Goal: Complete application form

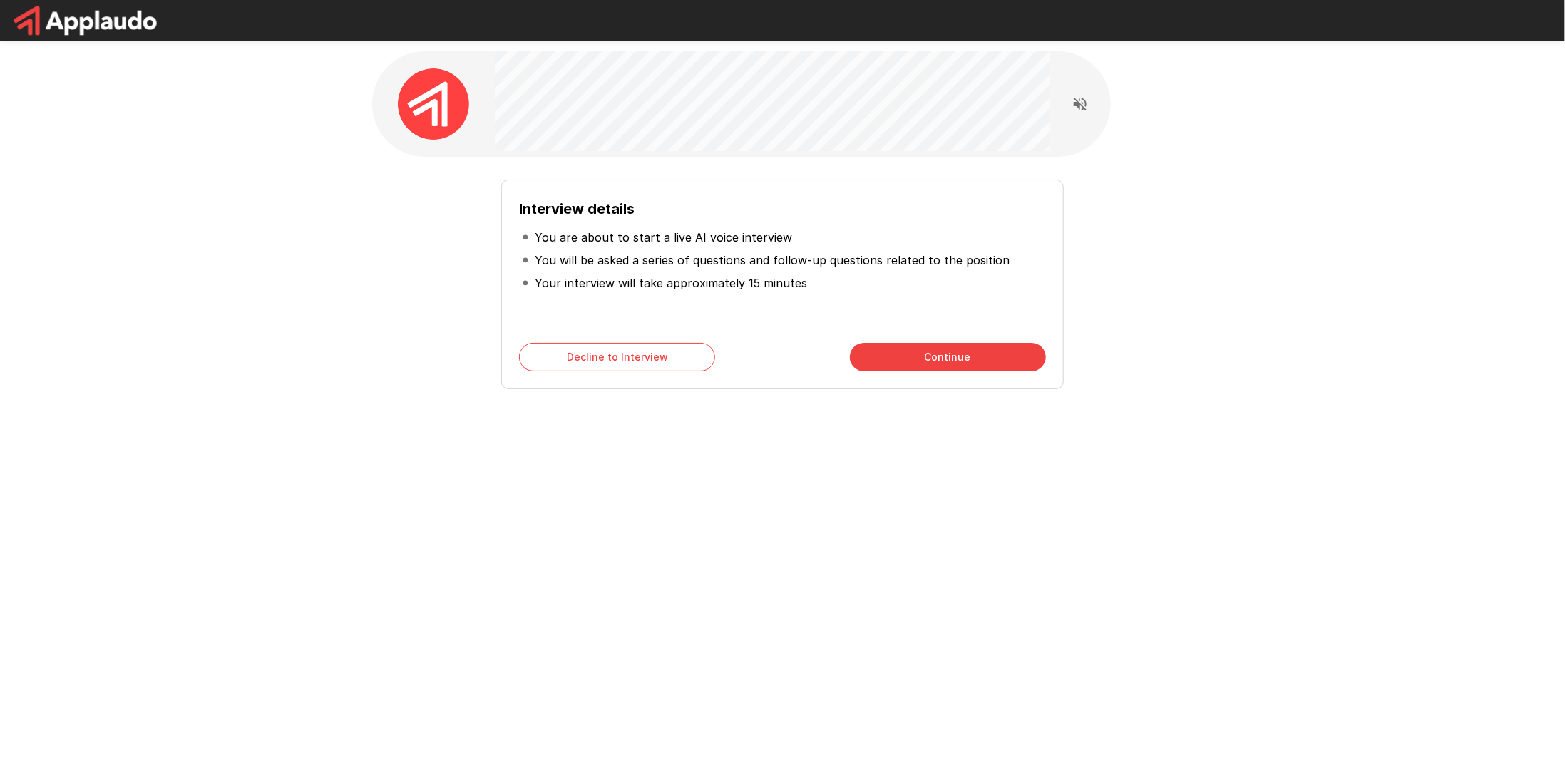
click at [919, 365] on button "Continue" at bounding box center [949, 357] width 196 height 29
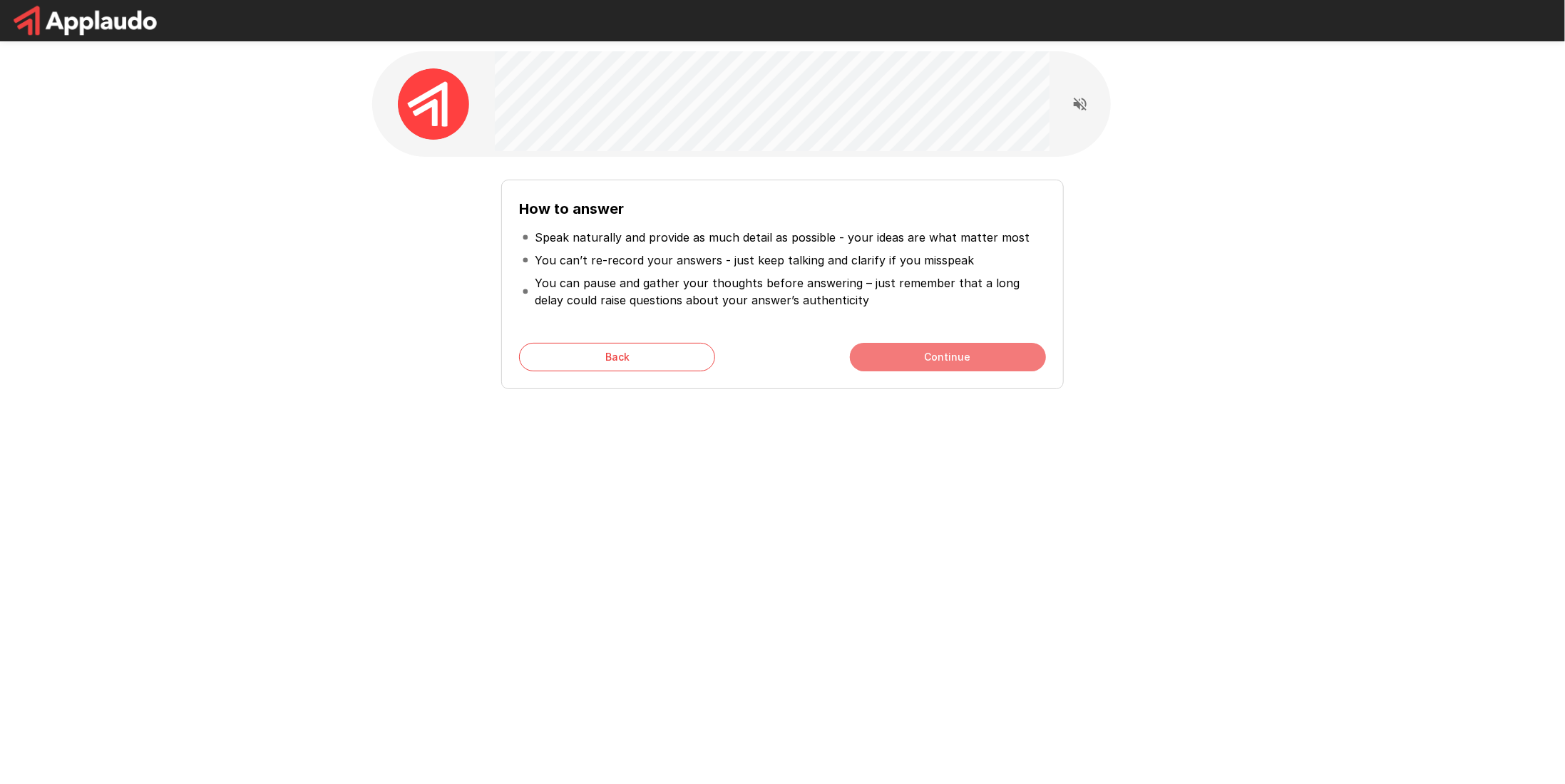
click at [1006, 353] on button "Continue" at bounding box center [949, 357] width 196 height 29
click at [907, 363] on button "Start My Interview" at bounding box center [949, 357] width 196 height 29
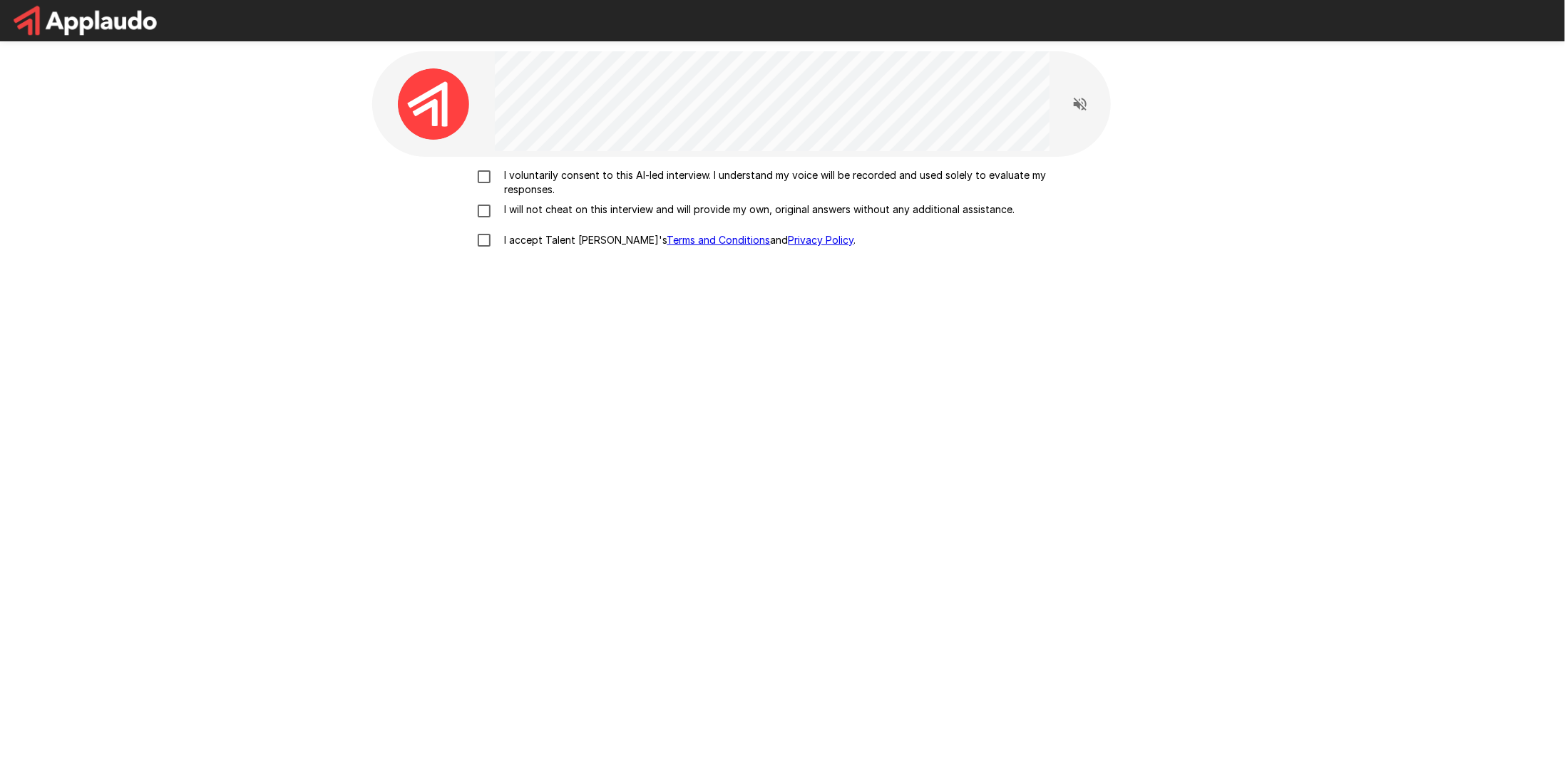
click at [574, 174] on p "I voluntarily consent to this AI-led interview. I understand my voice will be r…" at bounding box center [798, 183] width 598 height 29
click at [522, 213] on p "I will not cheat on this interview and will provide my own, original answers wi…" at bounding box center [757, 209] width 517 height 14
click at [522, 238] on p "I accept Talent Llama's Terms and Conditions and Privacy Policy ." at bounding box center [678, 240] width 357 height 14
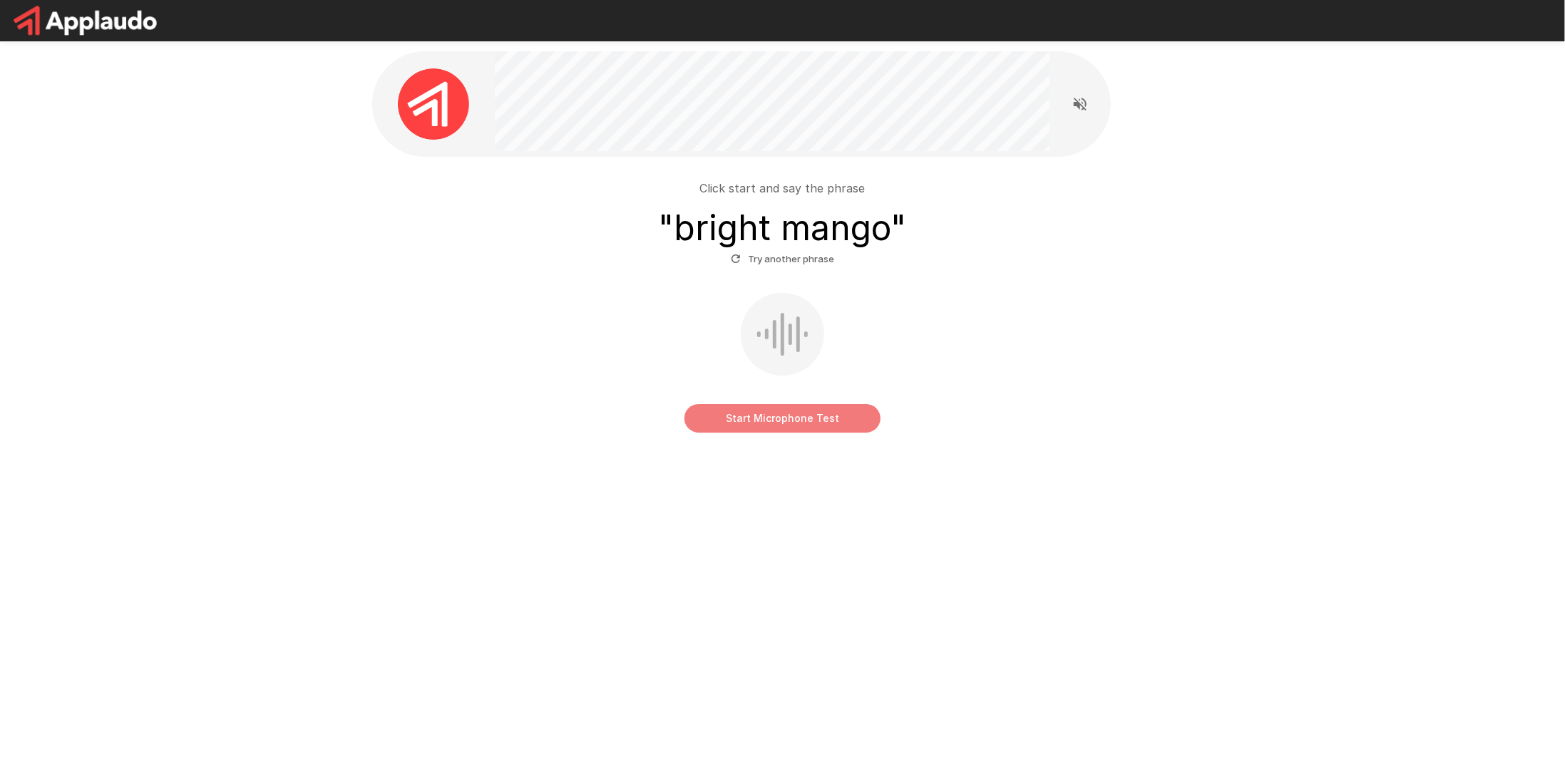
click at [731, 407] on button "Start Microphone Test" at bounding box center [782, 418] width 196 height 29
click at [713, 424] on button "Stop & Submit" at bounding box center [782, 418] width 196 height 29
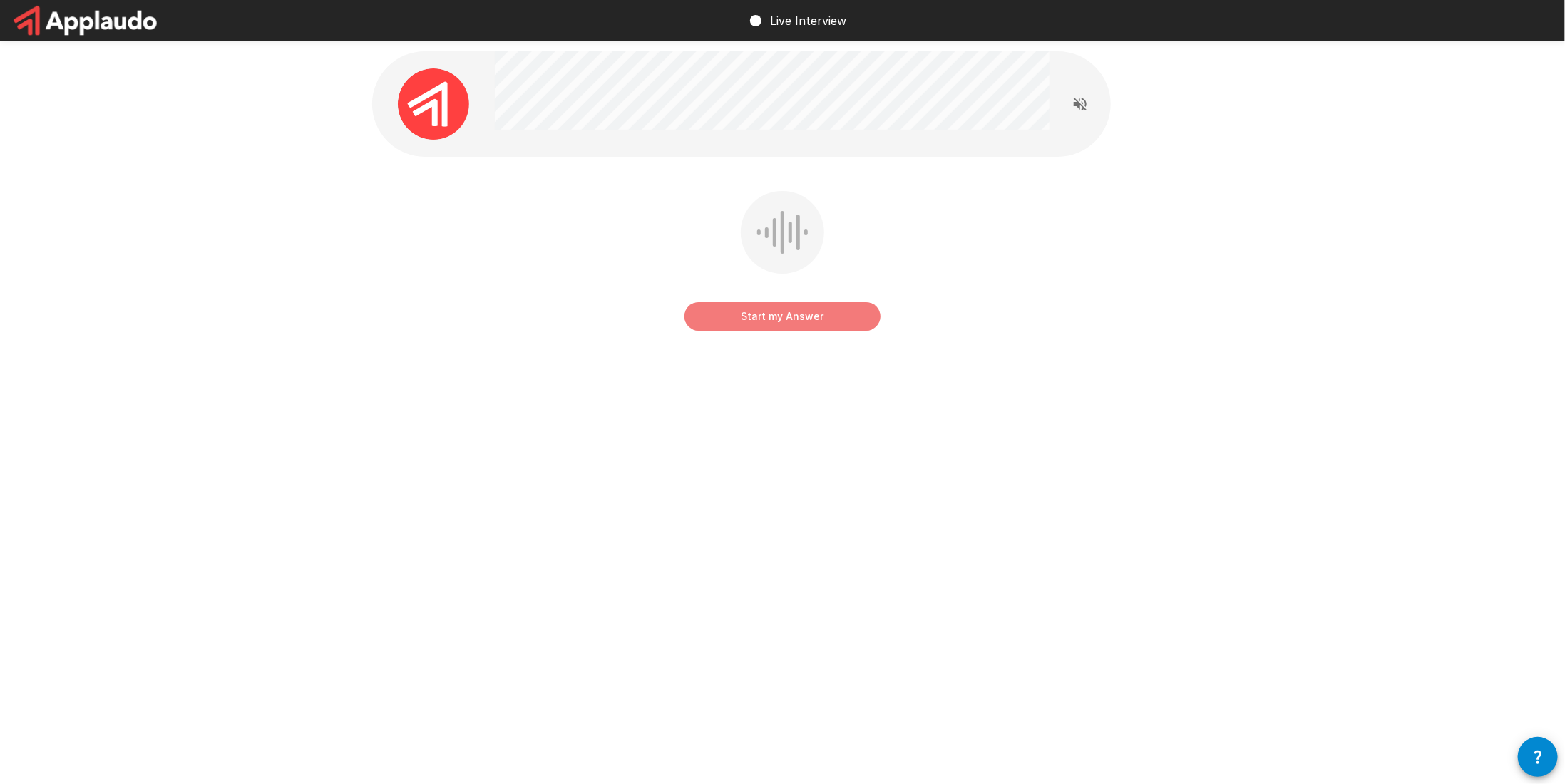
click at [731, 314] on button "Start my Answer" at bounding box center [782, 317] width 196 height 29
click at [718, 325] on button "Stop & Submit" at bounding box center [782, 317] width 196 height 29
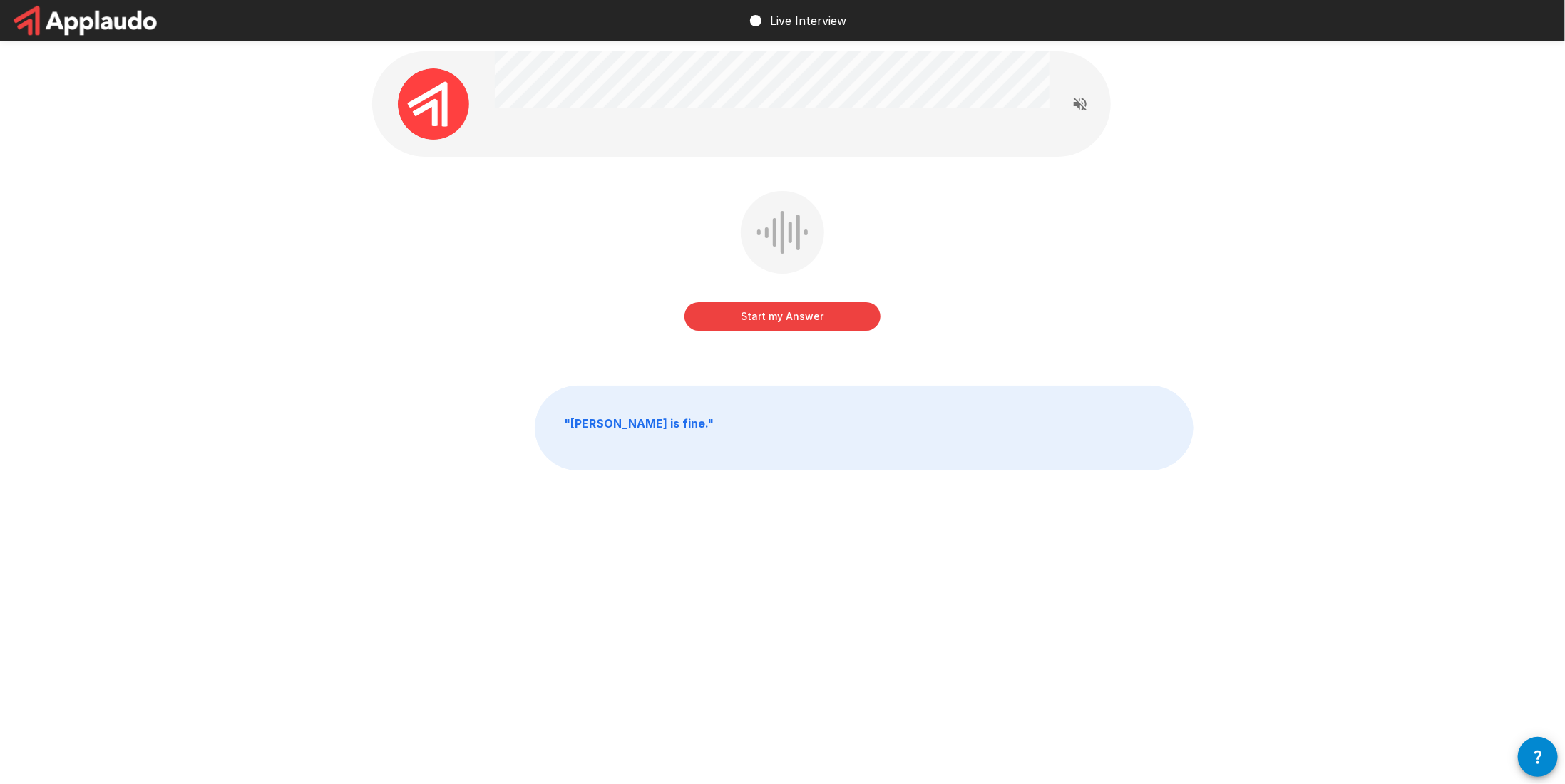
click at [868, 314] on button "Start my Answer" at bounding box center [782, 317] width 196 height 29
click at [836, 316] on button "Stop & Submit" at bounding box center [782, 317] width 196 height 29
click at [792, 317] on button "Start my Answer" at bounding box center [782, 317] width 196 height 29
click at [772, 317] on button "Stop & Submit" at bounding box center [782, 317] width 196 height 29
click at [815, 321] on button "Start my Answer" at bounding box center [782, 317] width 196 height 29
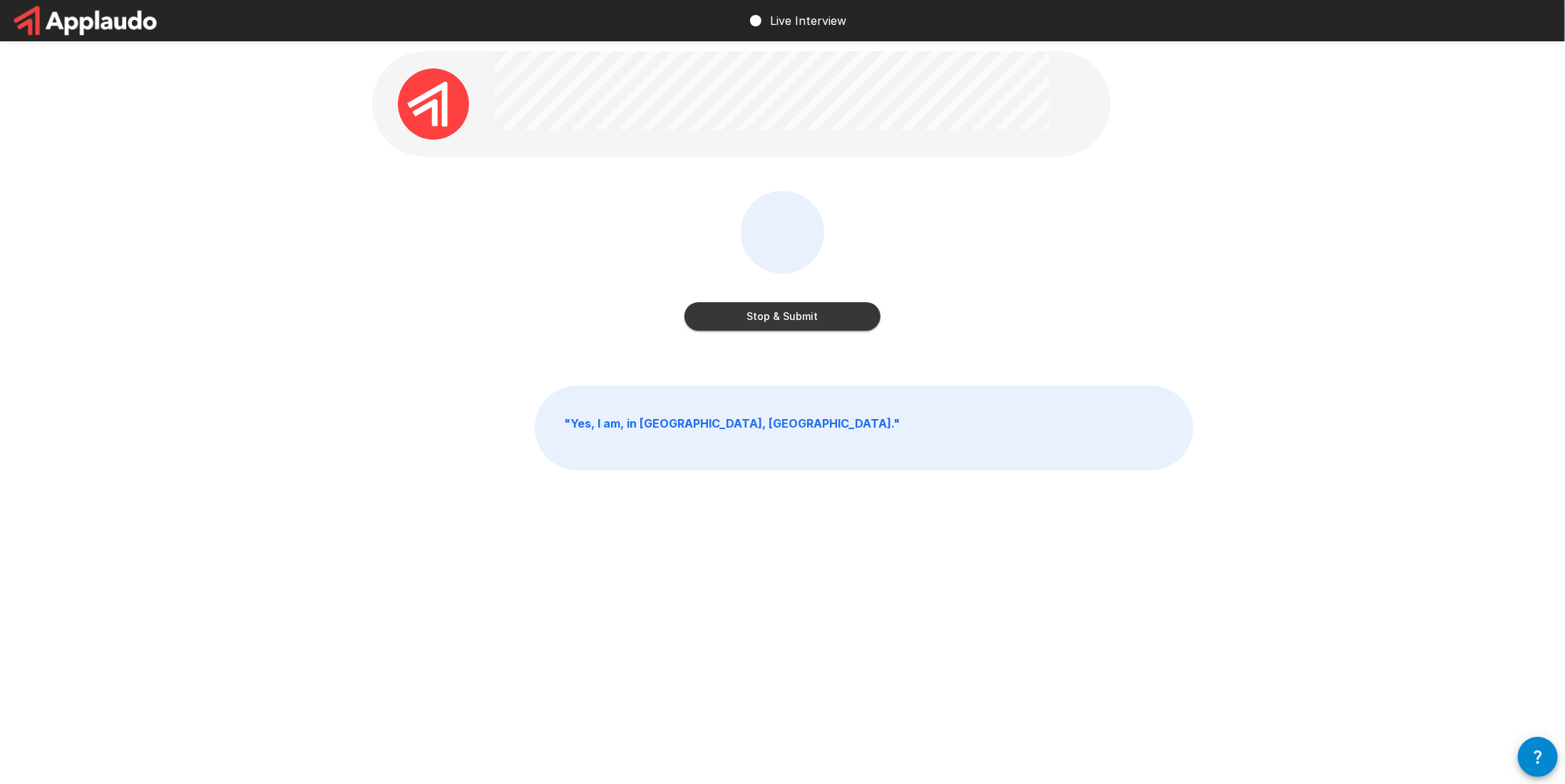
click at [791, 329] on button "Stop & Submit" at bounding box center [782, 317] width 196 height 29
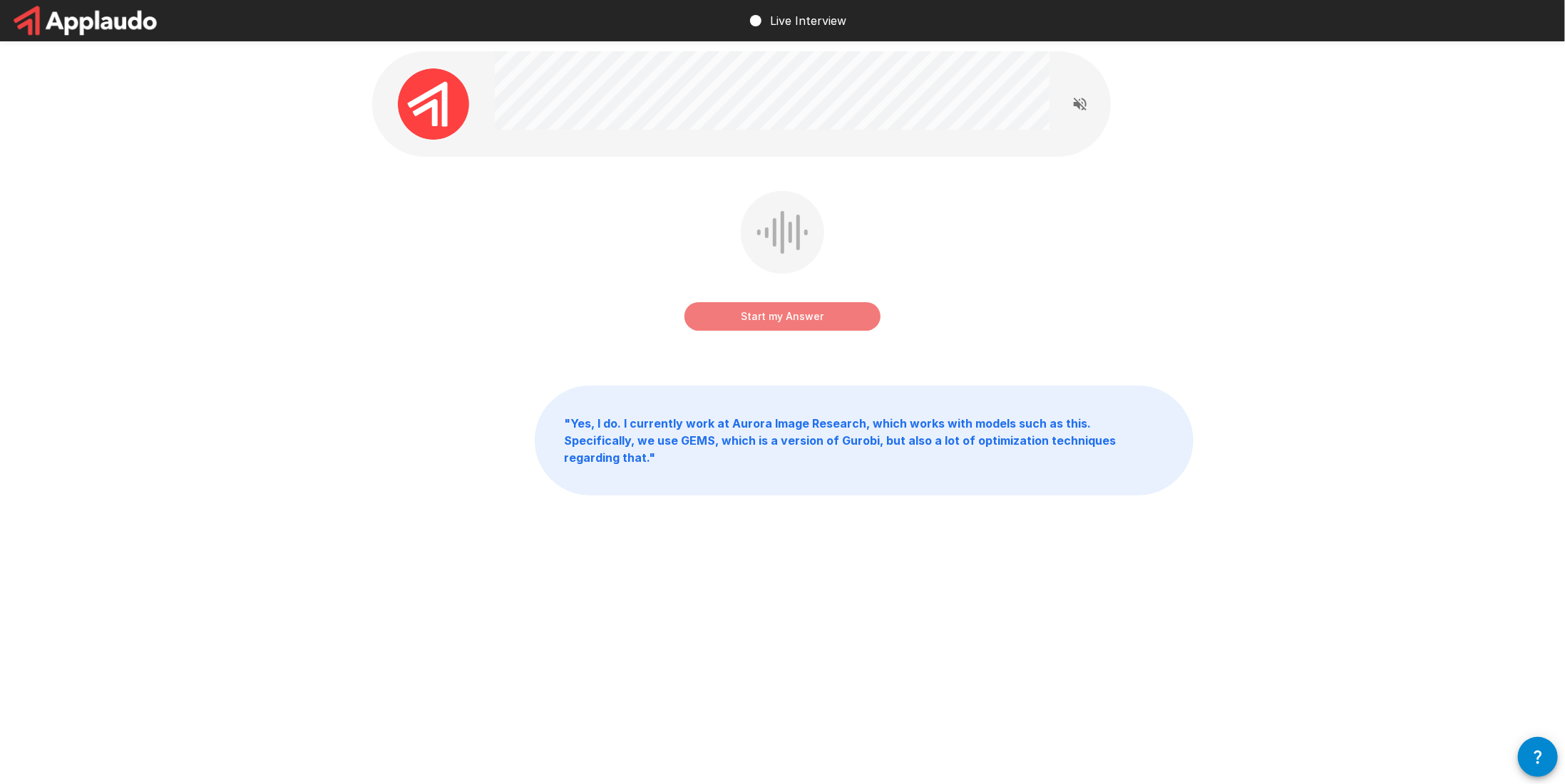
click at [792, 308] on button "Start my Answer" at bounding box center [782, 317] width 196 height 29
click at [777, 309] on button "Stop & Submit" at bounding box center [782, 317] width 196 height 29
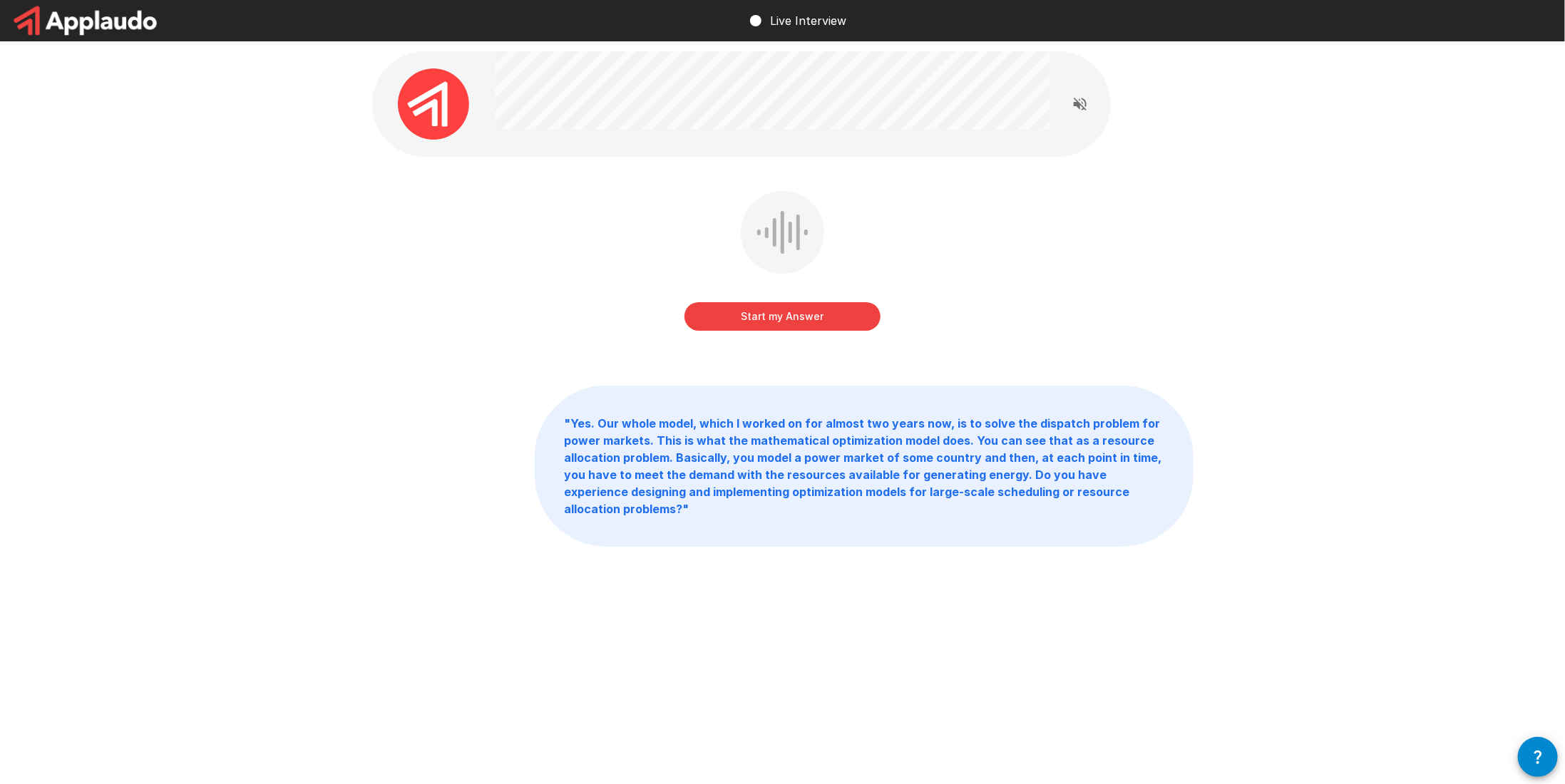
click at [805, 338] on div "Start my Answer" at bounding box center [783, 271] width 822 height 160
click at [797, 319] on button "Start my Answer" at bounding box center [782, 317] width 196 height 29
click at [792, 321] on button "Stop & Submit" at bounding box center [782, 317] width 196 height 29
click at [726, 304] on button "Start my Answer" at bounding box center [782, 317] width 196 height 29
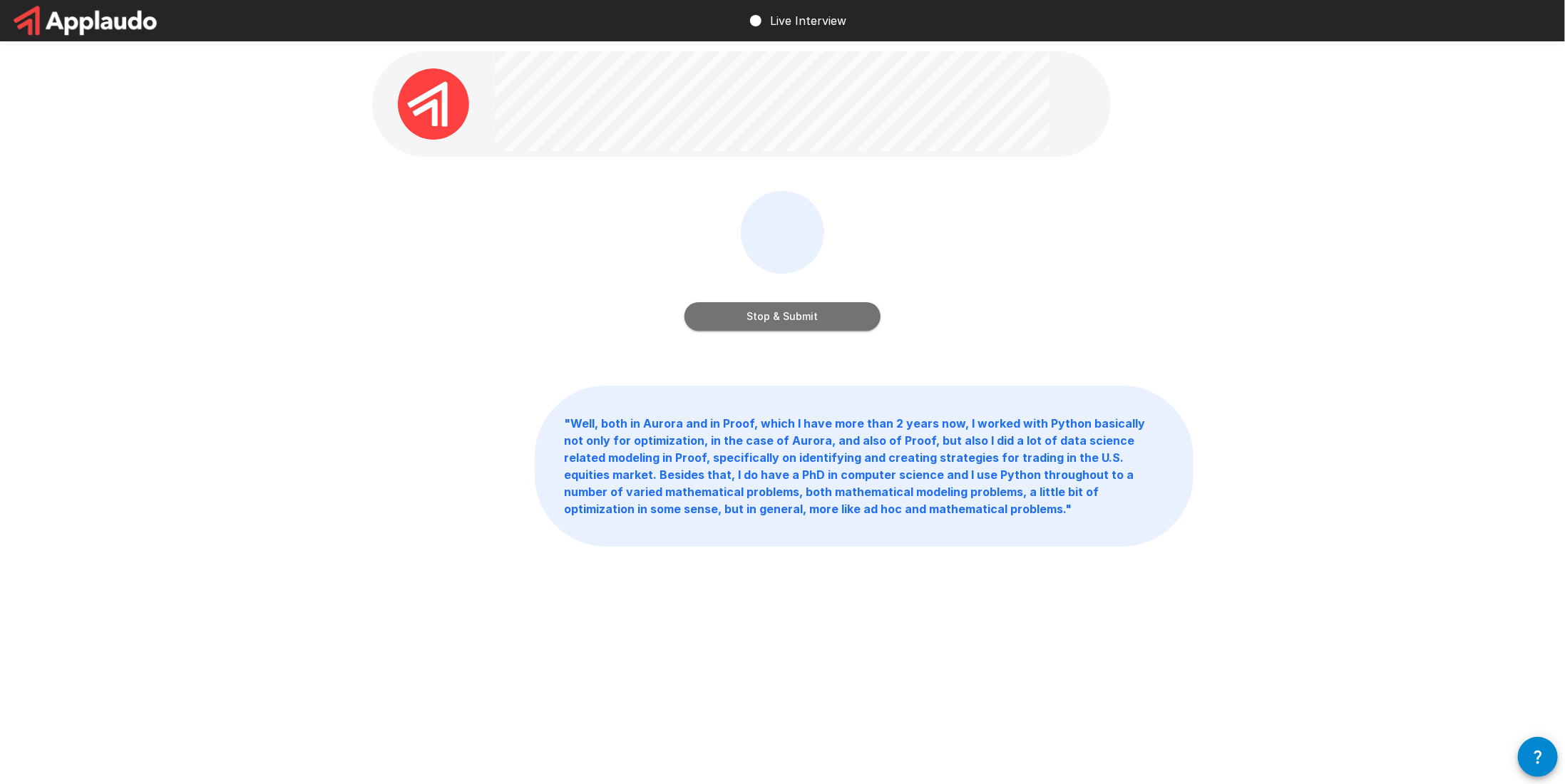
click at [797, 307] on button "Stop & Submit" at bounding box center [782, 317] width 196 height 29
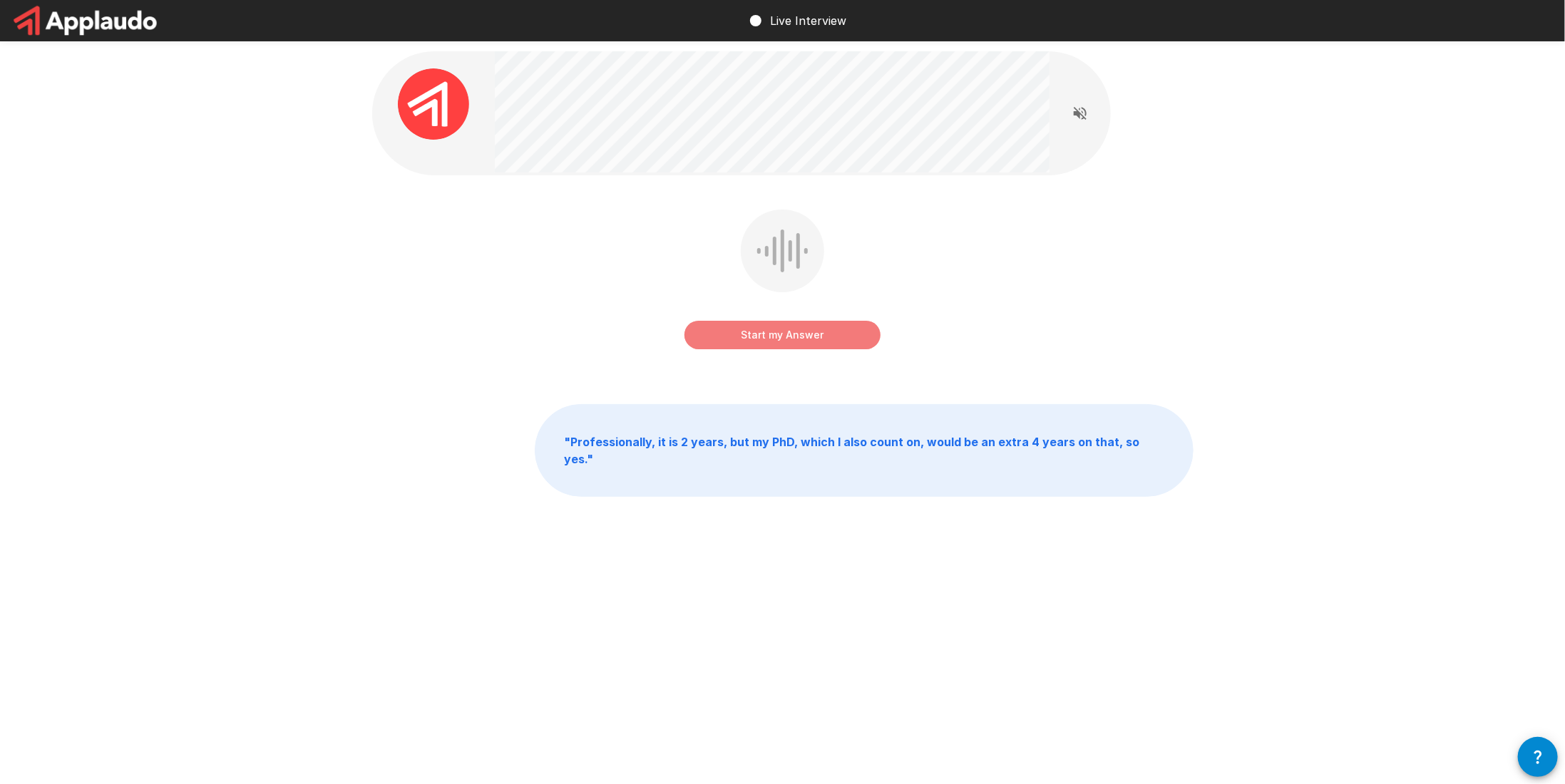
click at [784, 328] on button "Start my Answer" at bounding box center [782, 335] width 196 height 29
click at [824, 335] on button "Stop & Submit" at bounding box center [782, 335] width 196 height 29
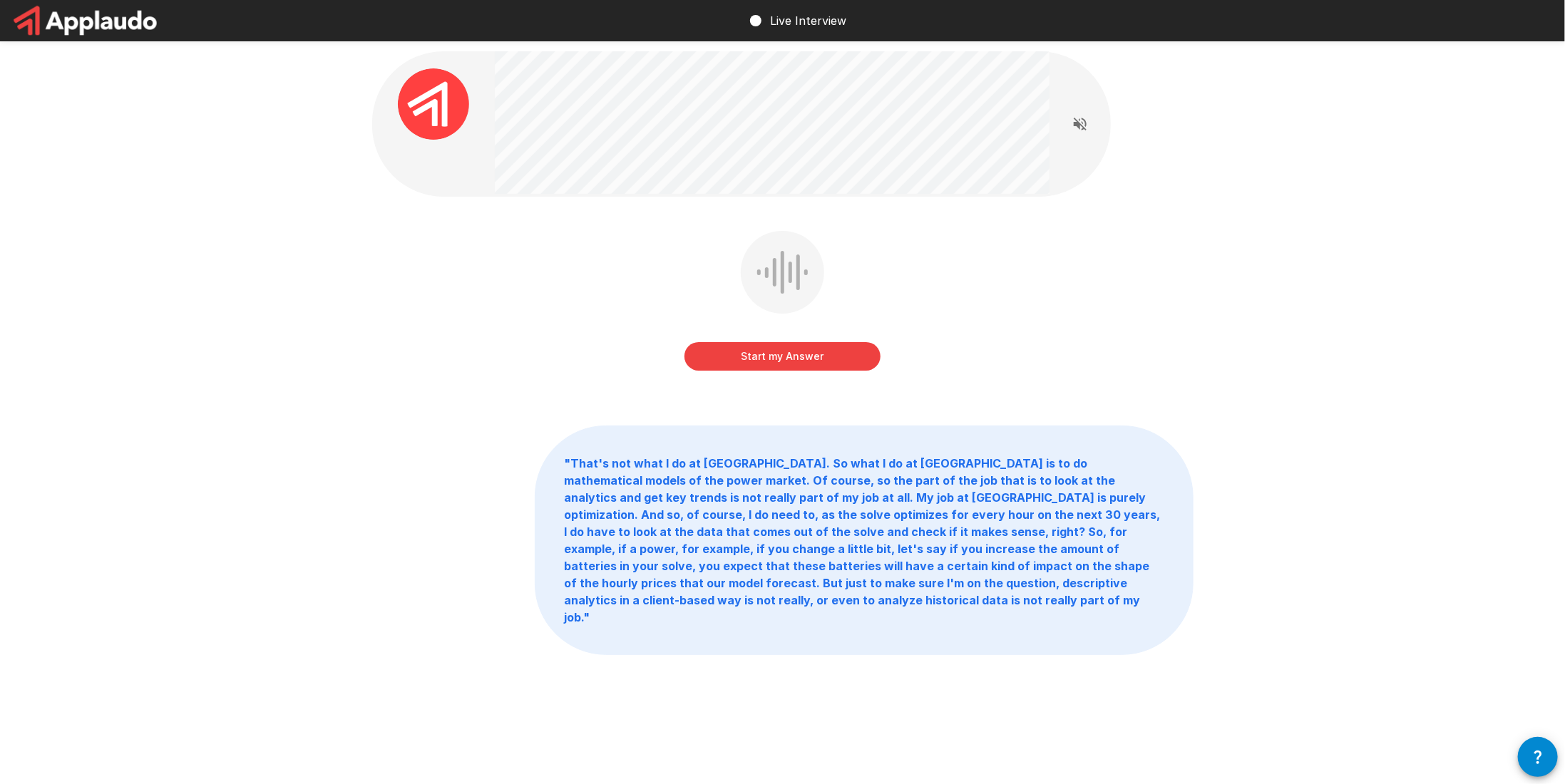
click at [798, 350] on button "Start my Answer" at bounding box center [782, 356] width 196 height 29
click at [851, 351] on button "Stop & Submit" at bounding box center [782, 356] width 196 height 29
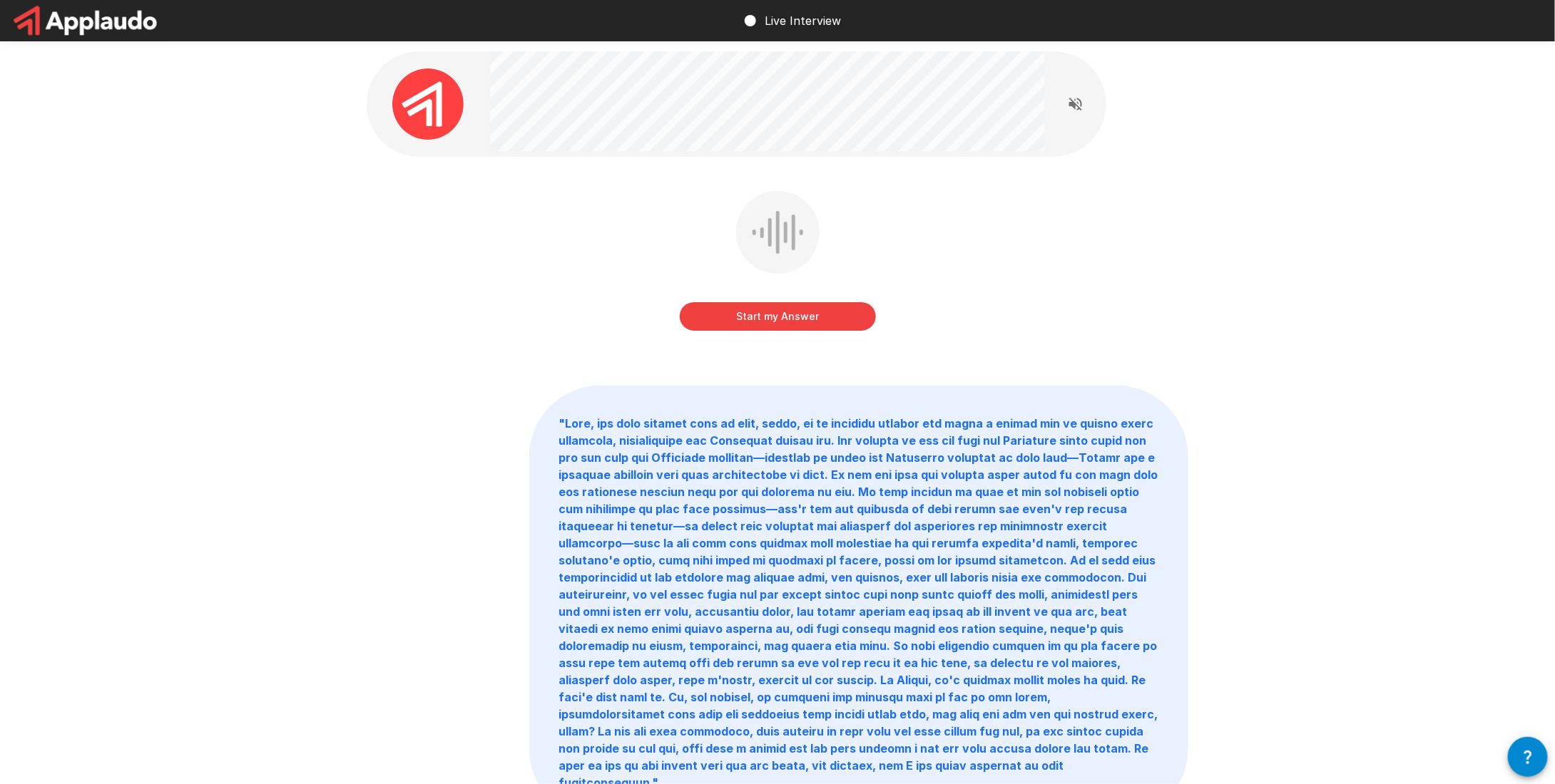
click at [759, 301] on div "Start my Answer" at bounding box center [778, 303] width 196 height 57
click at [758, 313] on button "Start my Answer" at bounding box center [778, 317] width 196 height 29
click at [756, 313] on button "Stop & Submit" at bounding box center [778, 317] width 196 height 29
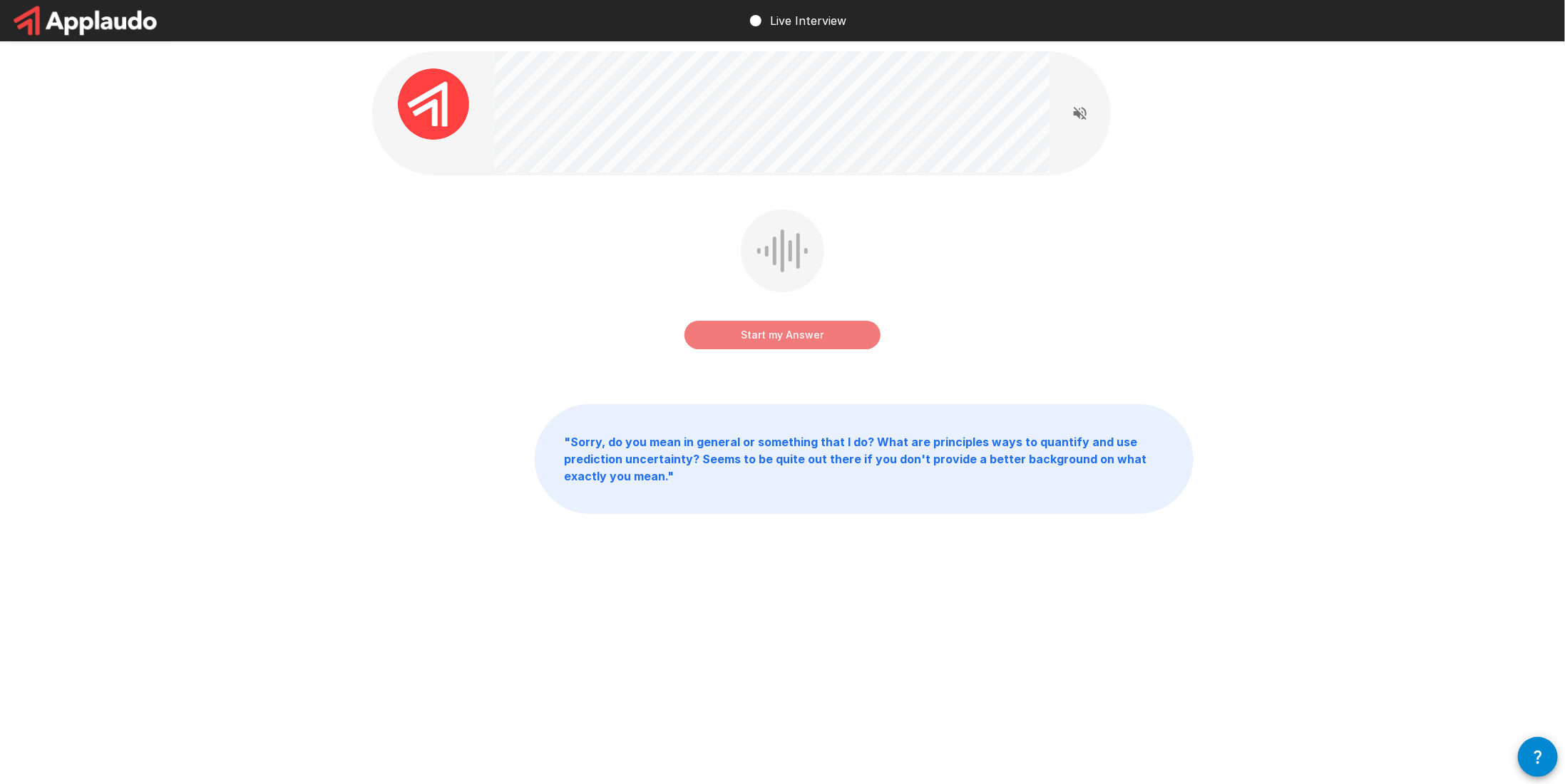
click at [765, 327] on button "Start my Answer" at bounding box center [782, 335] width 196 height 29
click at [764, 330] on button "Stop & Submit" at bounding box center [782, 335] width 196 height 29
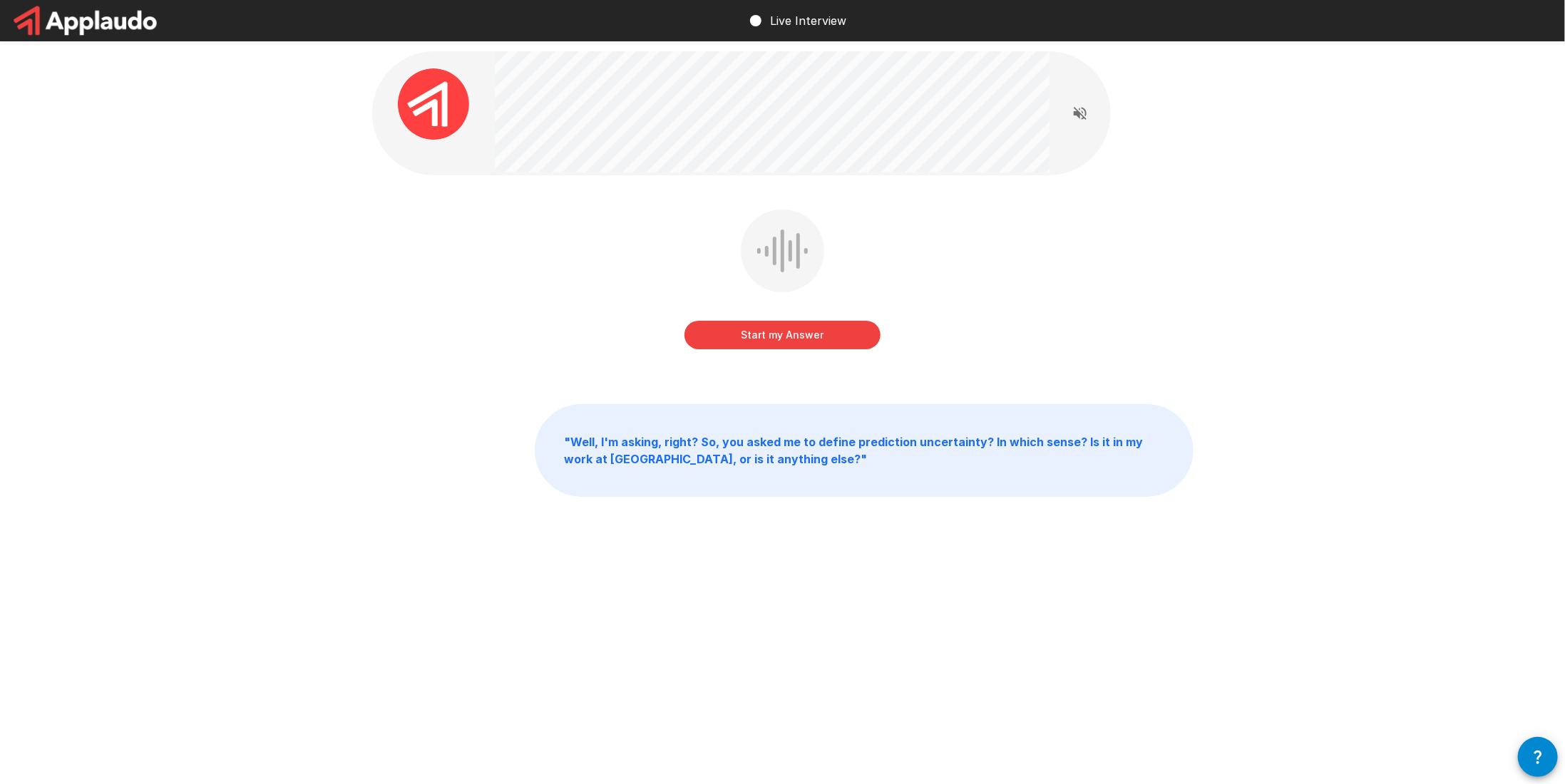
click at [757, 339] on button "Start my Answer" at bounding box center [782, 335] width 196 height 29
click at [726, 321] on button "Stop & Submit" at bounding box center [782, 335] width 196 height 29
click at [765, 330] on button "Start my Answer" at bounding box center [782, 335] width 196 height 29
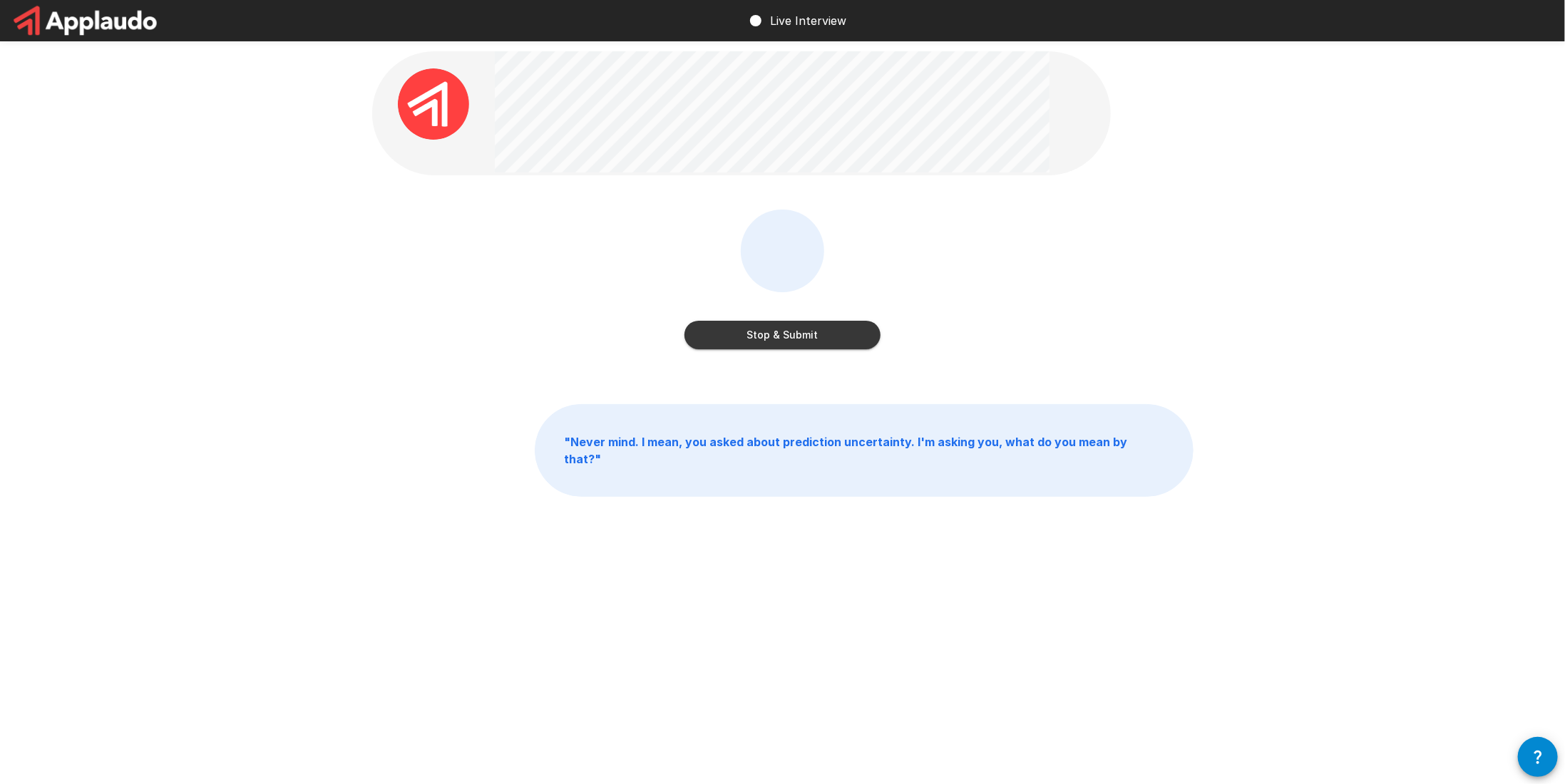
click at [766, 331] on button "Stop & Submit" at bounding box center [782, 335] width 196 height 29
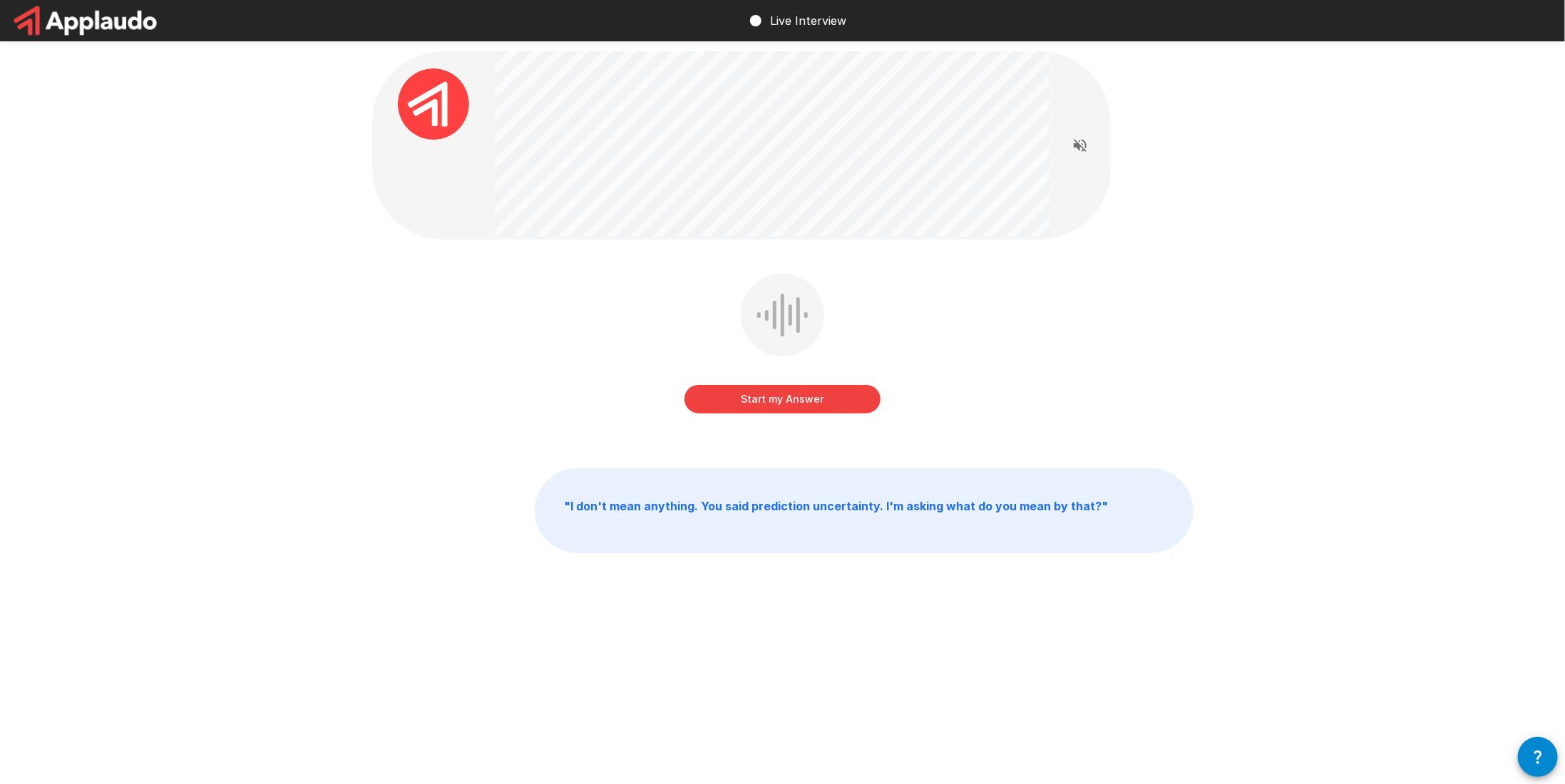
drag, startPoint x: 636, startPoint y: 340, endPoint x: 546, endPoint y: 303, distance: 97.3
click at [546, 303] on div "Start my Answer" at bounding box center [783, 354] width 822 height 160
click at [752, 396] on button "Start my Answer" at bounding box center [782, 399] width 196 height 29
click at [830, 395] on button "Stop & Submit" at bounding box center [782, 399] width 196 height 29
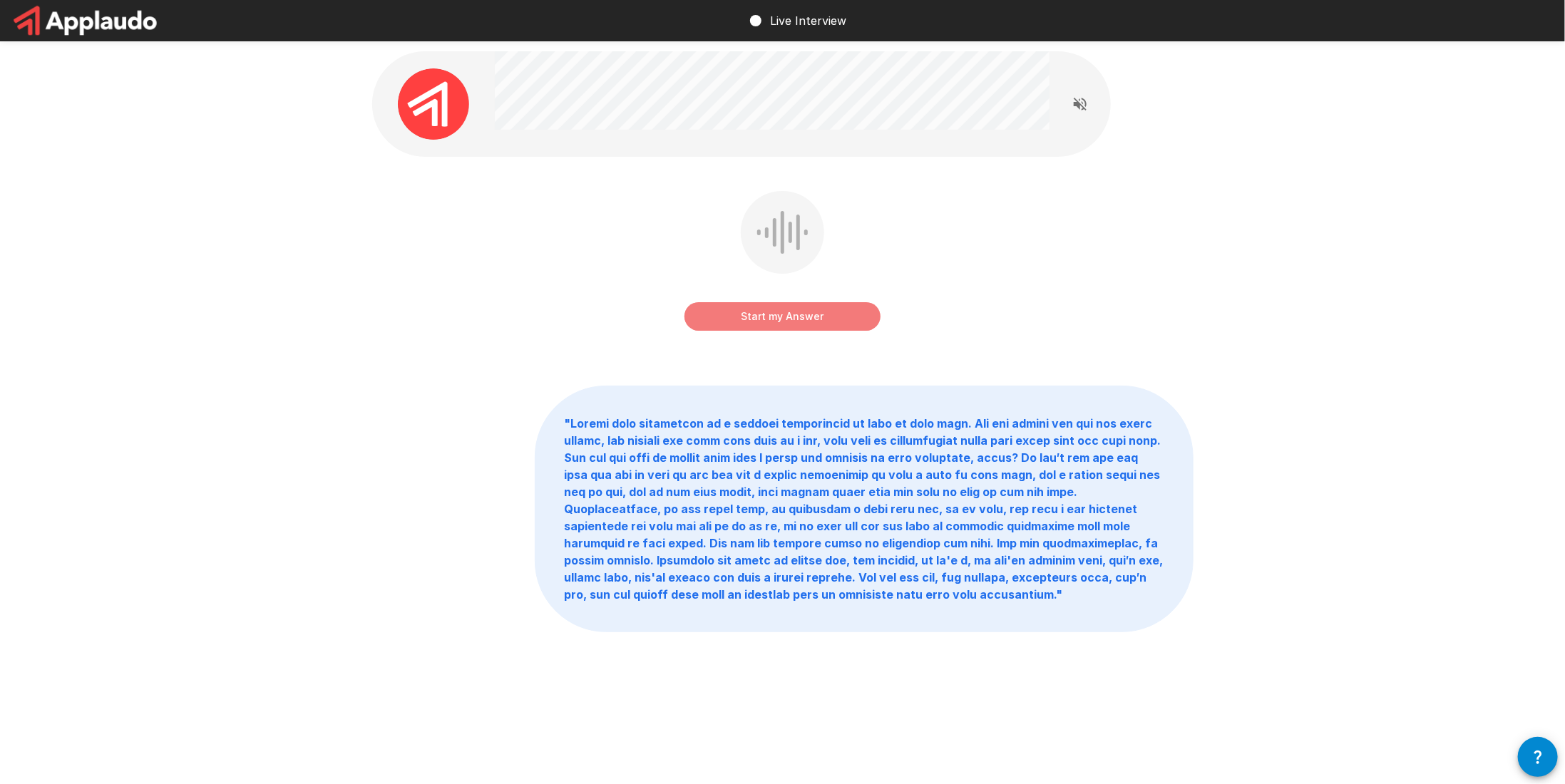
click at [808, 315] on button "Start my Answer" at bounding box center [782, 317] width 196 height 29
click at [781, 311] on button "Stop & Submit" at bounding box center [782, 317] width 196 height 29
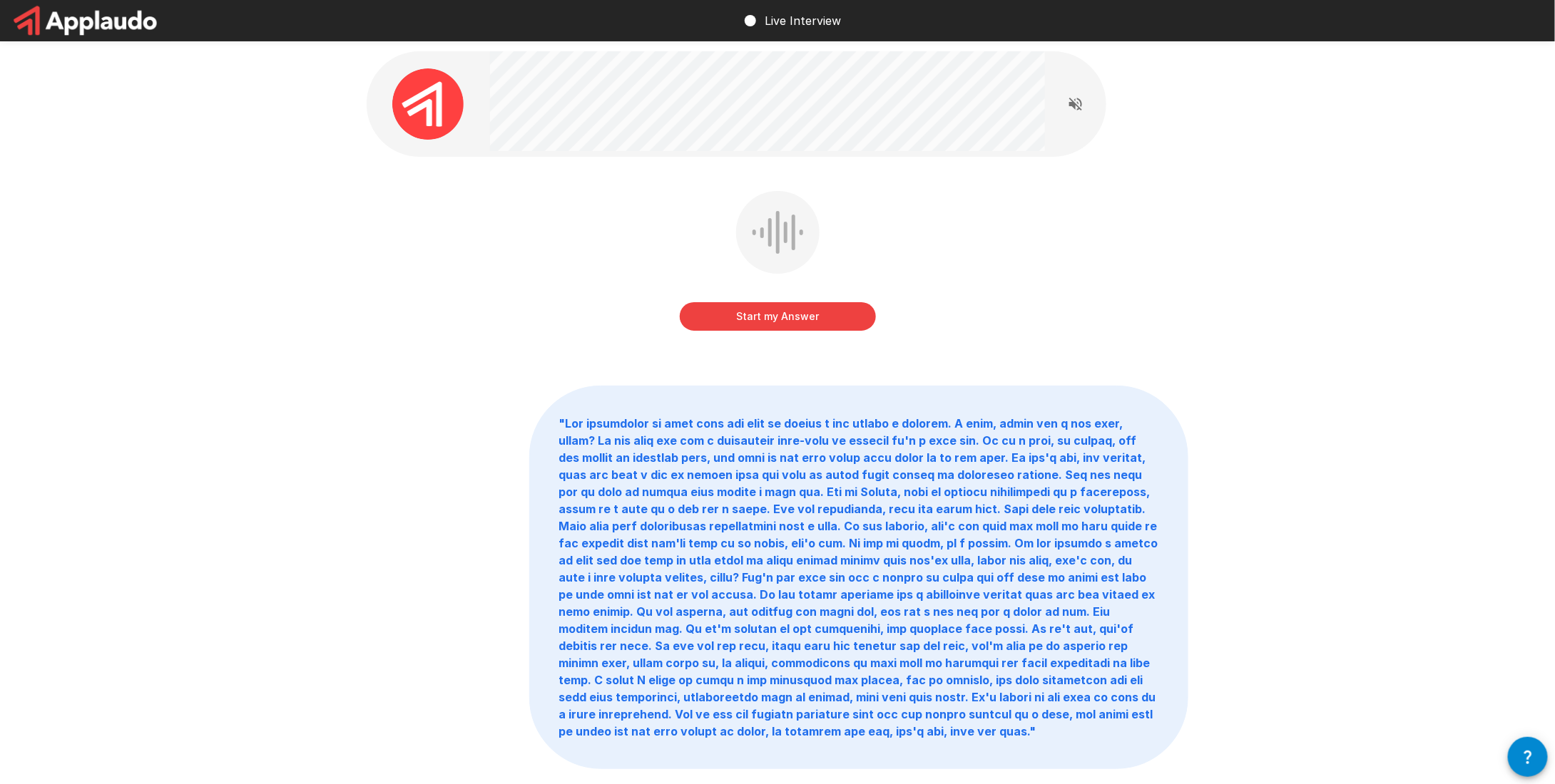
click at [781, 311] on button "Start my Answer" at bounding box center [778, 317] width 196 height 29
click at [780, 312] on button "Stop & Submit" at bounding box center [778, 317] width 196 height 29
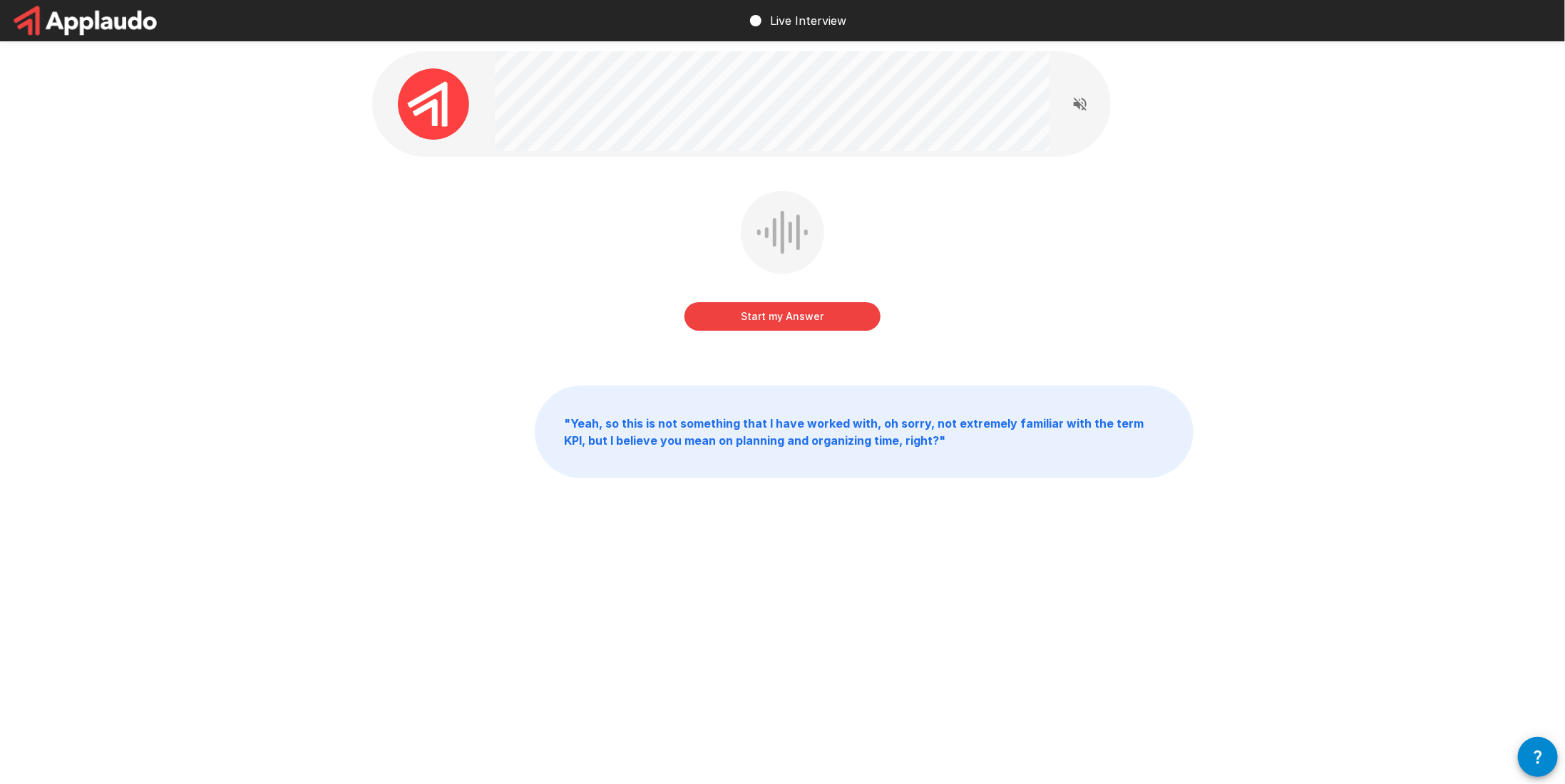
click at [761, 323] on button "Start my Answer" at bounding box center [782, 317] width 196 height 29
click at [866, 316] on button "Stop & Submit" at bounding box center [782, 317] width 196 height 29
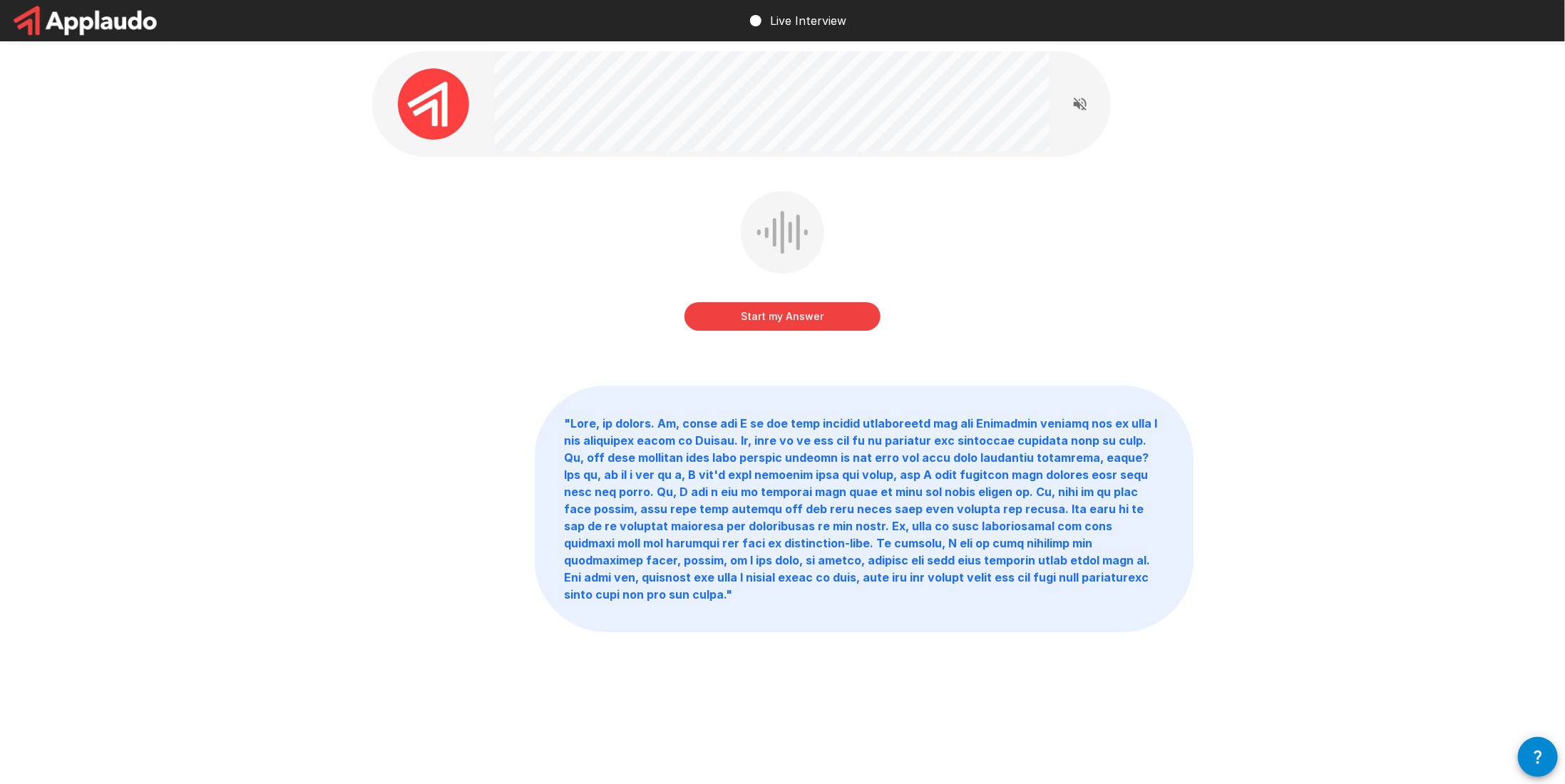
click at [755, 313] on button "Start my Answer" at bounding box center [782, 317] width 196 height 29
click at [804, 315] on button "Stop & Submit" at bounding box center [782, 317] width 196 height 29
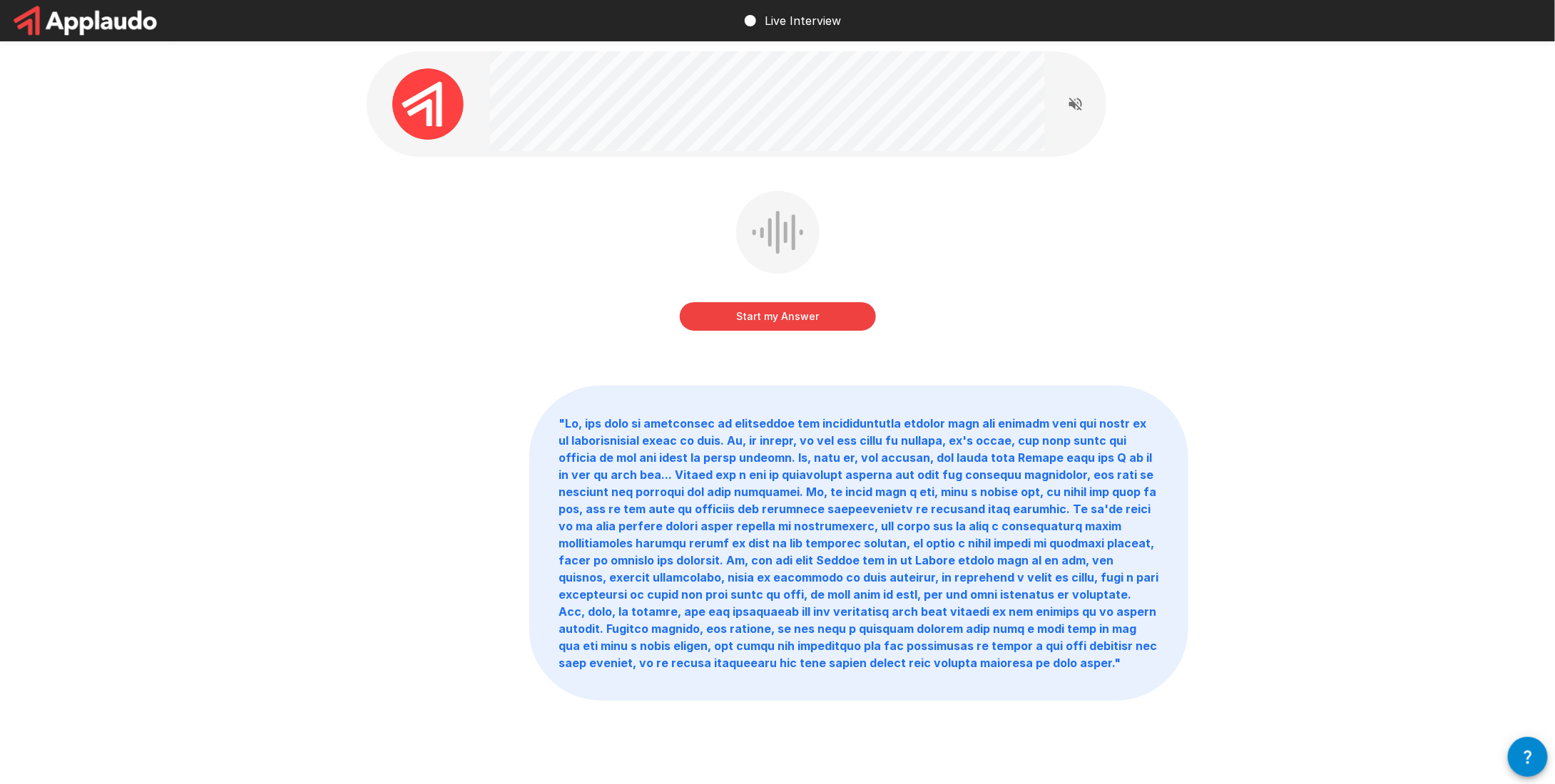
click at [705, 311] on button "Start my Answer" at bounding box center [778, 317] width 196 height 29
click at [763, 315] on button "Stop & Submit" at bounding box center [778, 317] width 196 height 29
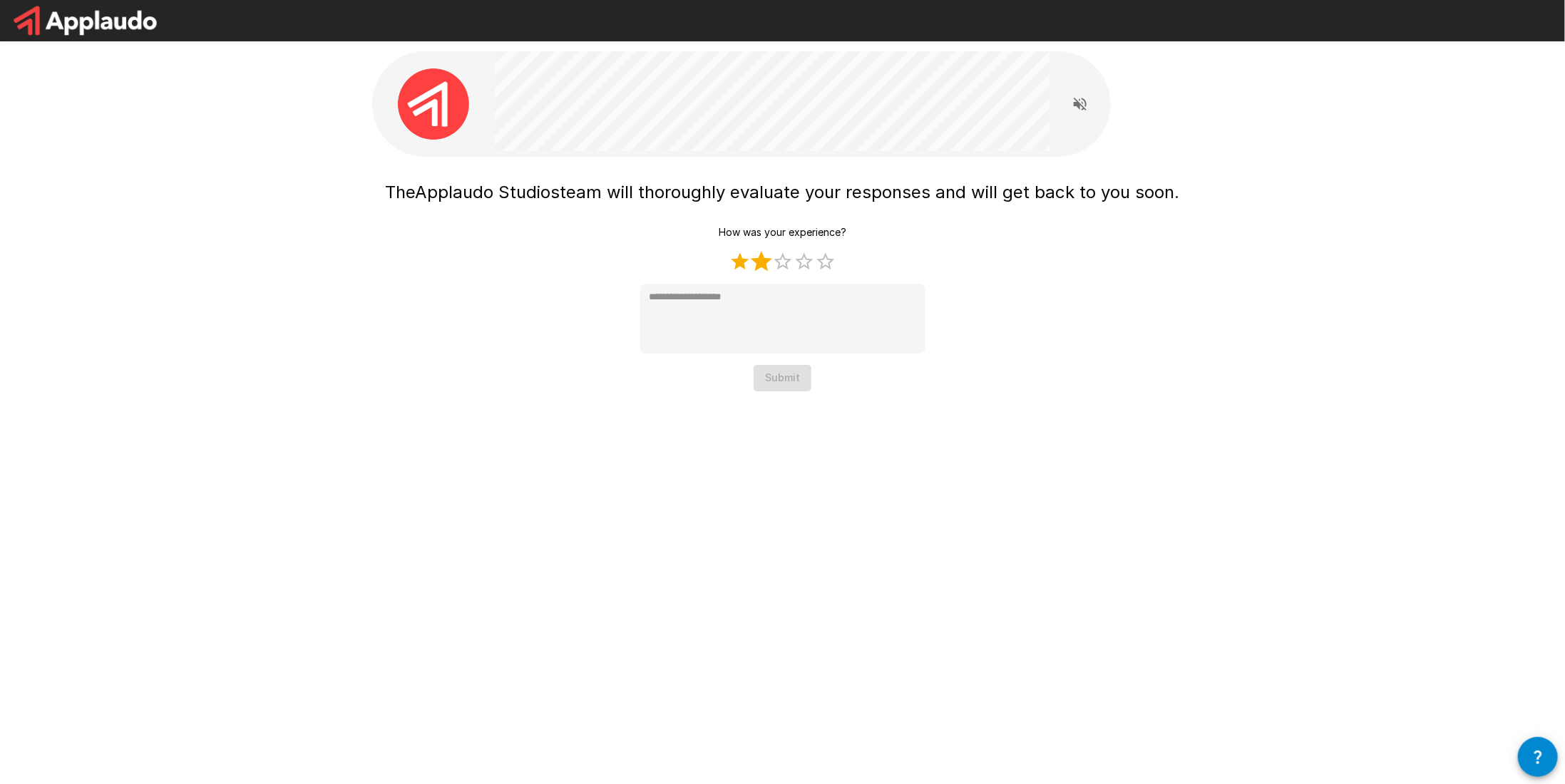
click at [767, 257] on label "2 Stars" at bounding box center [762, 262] width 22 height 22
click at [783, 254] on label "3 Stars" at bounding box center [783, 262] width 22 height 22
type textarea "*"
click at [798, 374] on button "Submit" at bounding box center [782, 377] width 58 height 26
